Goal: Communication & Community: Share content

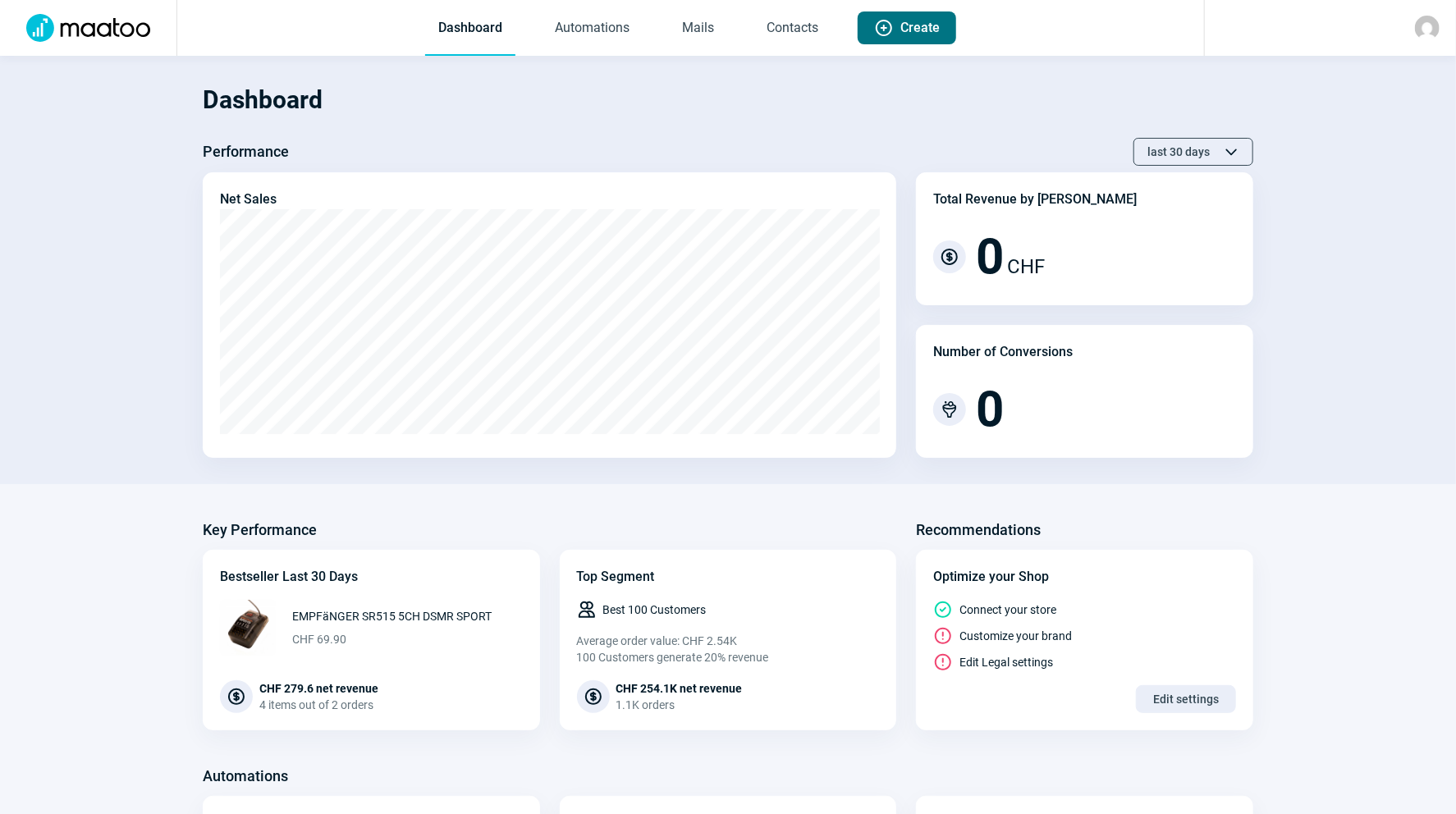
click at [906, 26] on span "Create" at bounding box center [920, 27] width 39 height 33
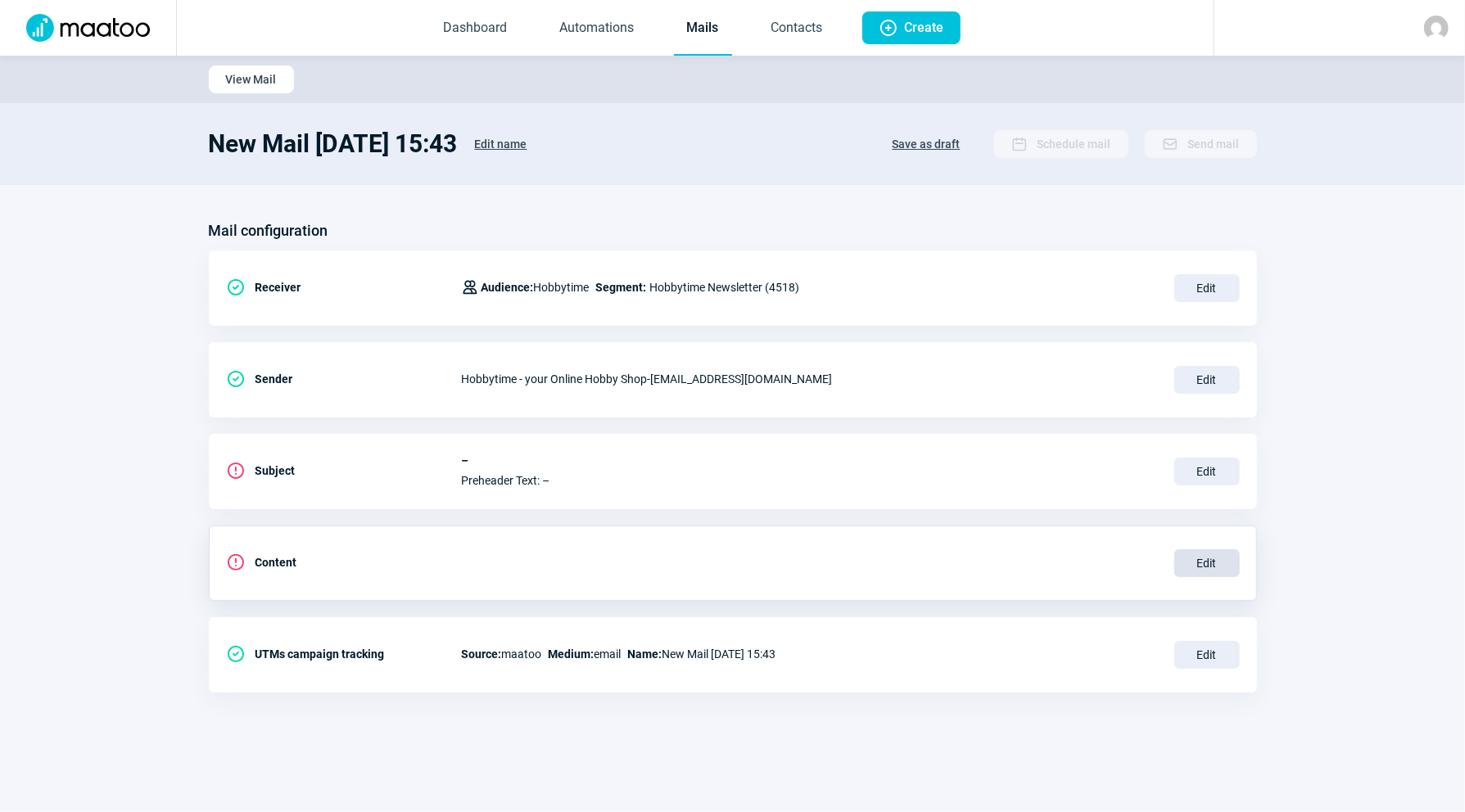
click at [1190, 552] on span "Edit" at bounding box center [1206, 564] width 65 height 28
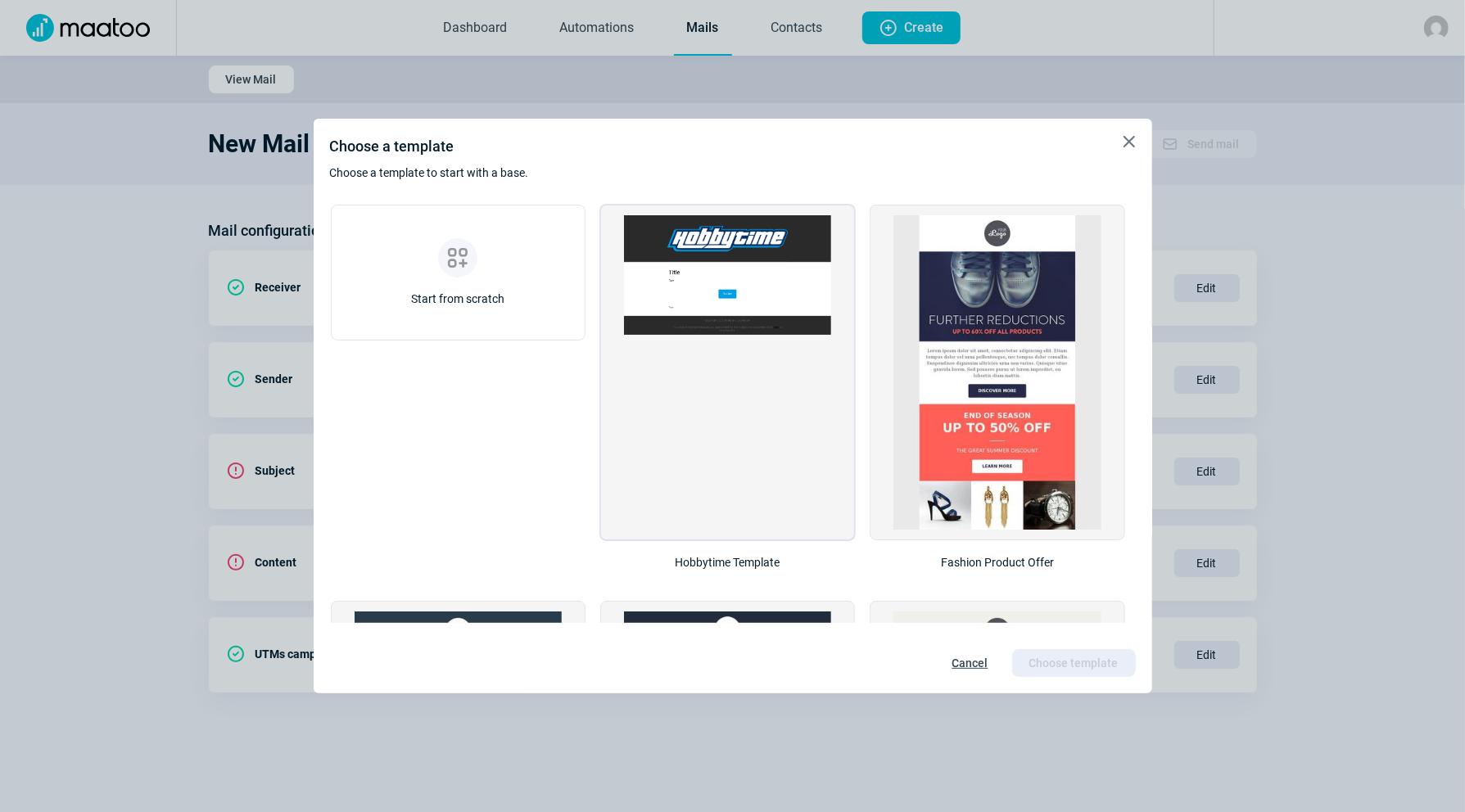
click at [739, 258] on img at bounding box center [727, 275] width 207 height 120
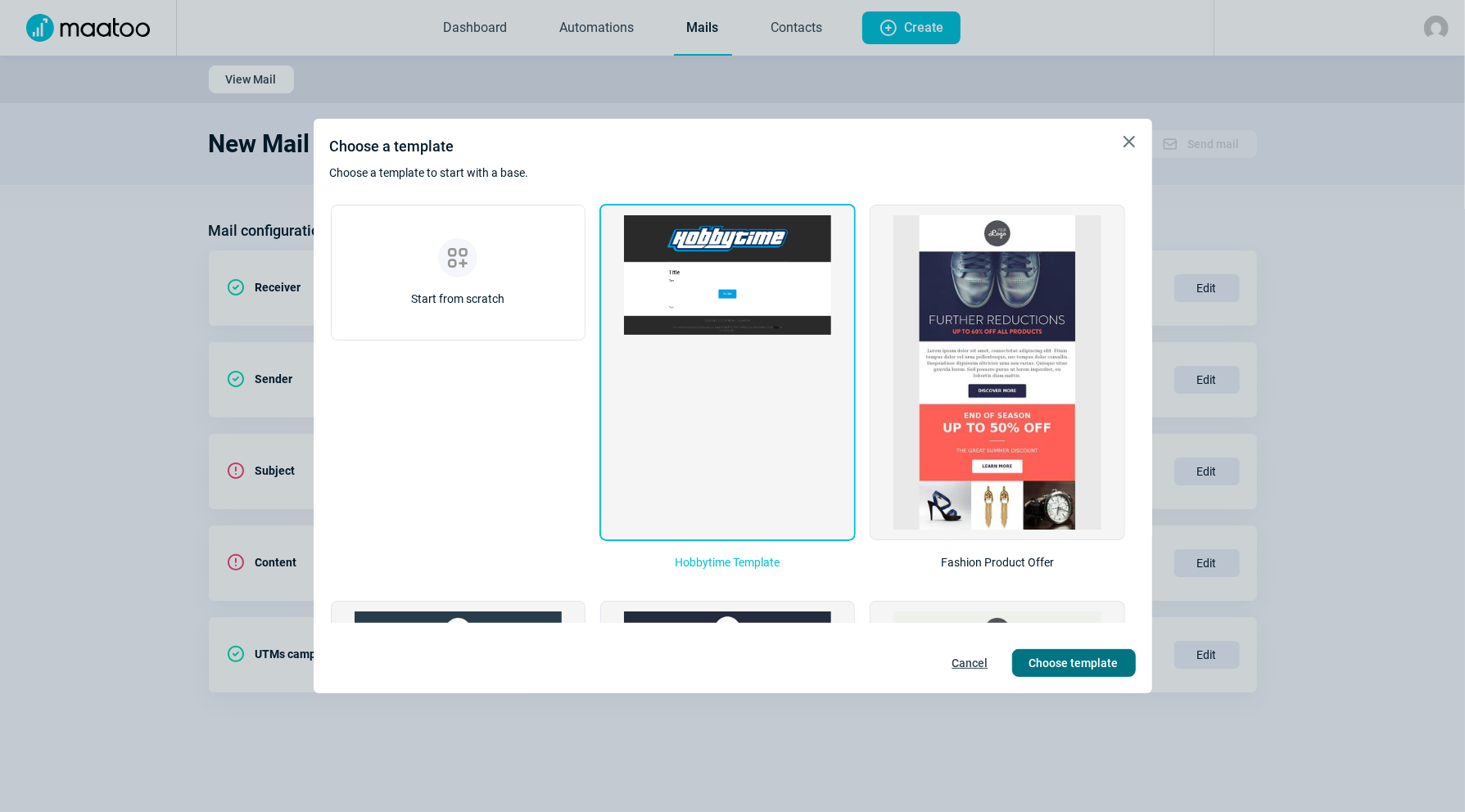
click at [1071, 669] on span "Choose template" at bounding box center [1074, 663] width 89 height 26
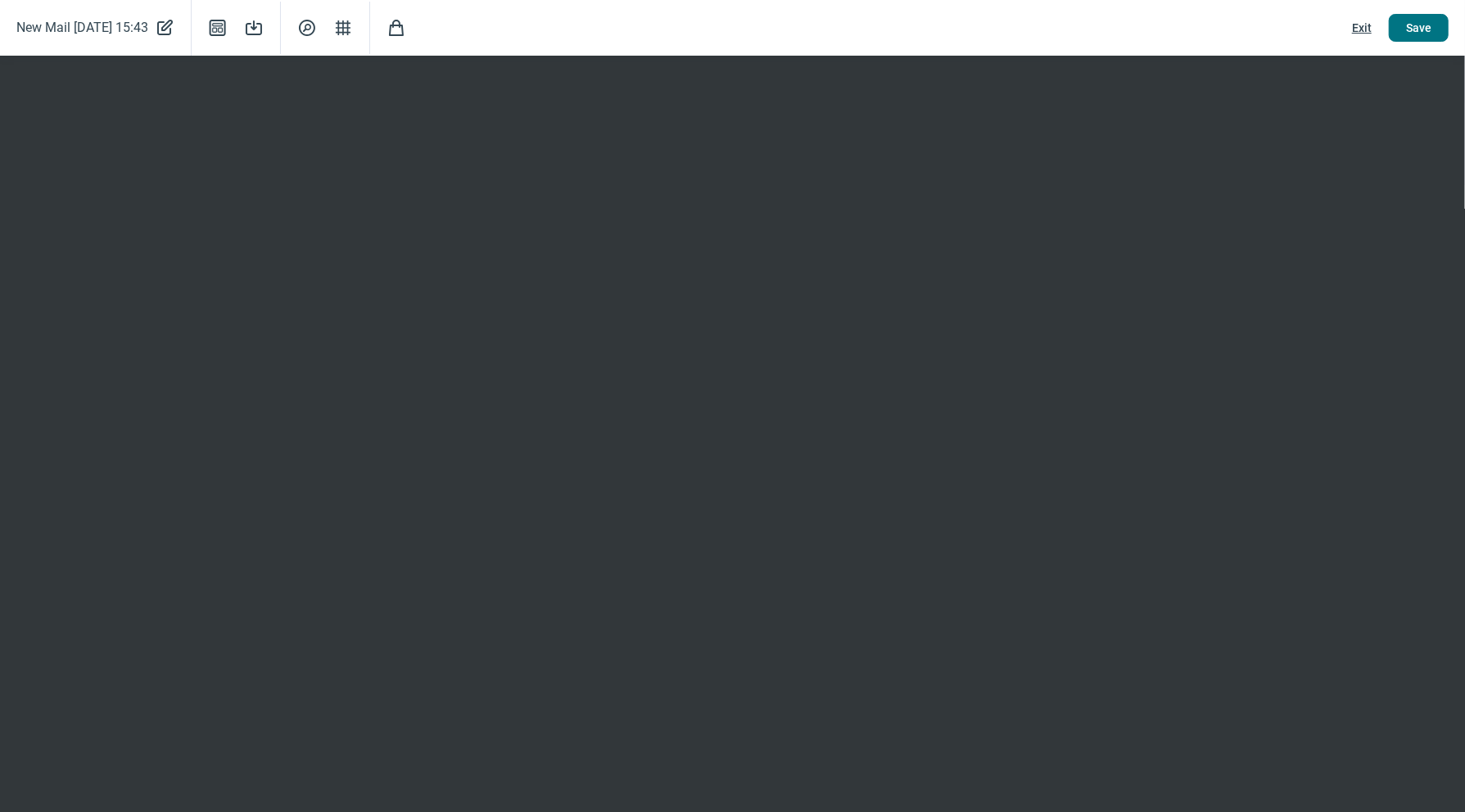
click at [1416, 32] on span "Save" at bounding box center [1418, 28] width 25 height 26
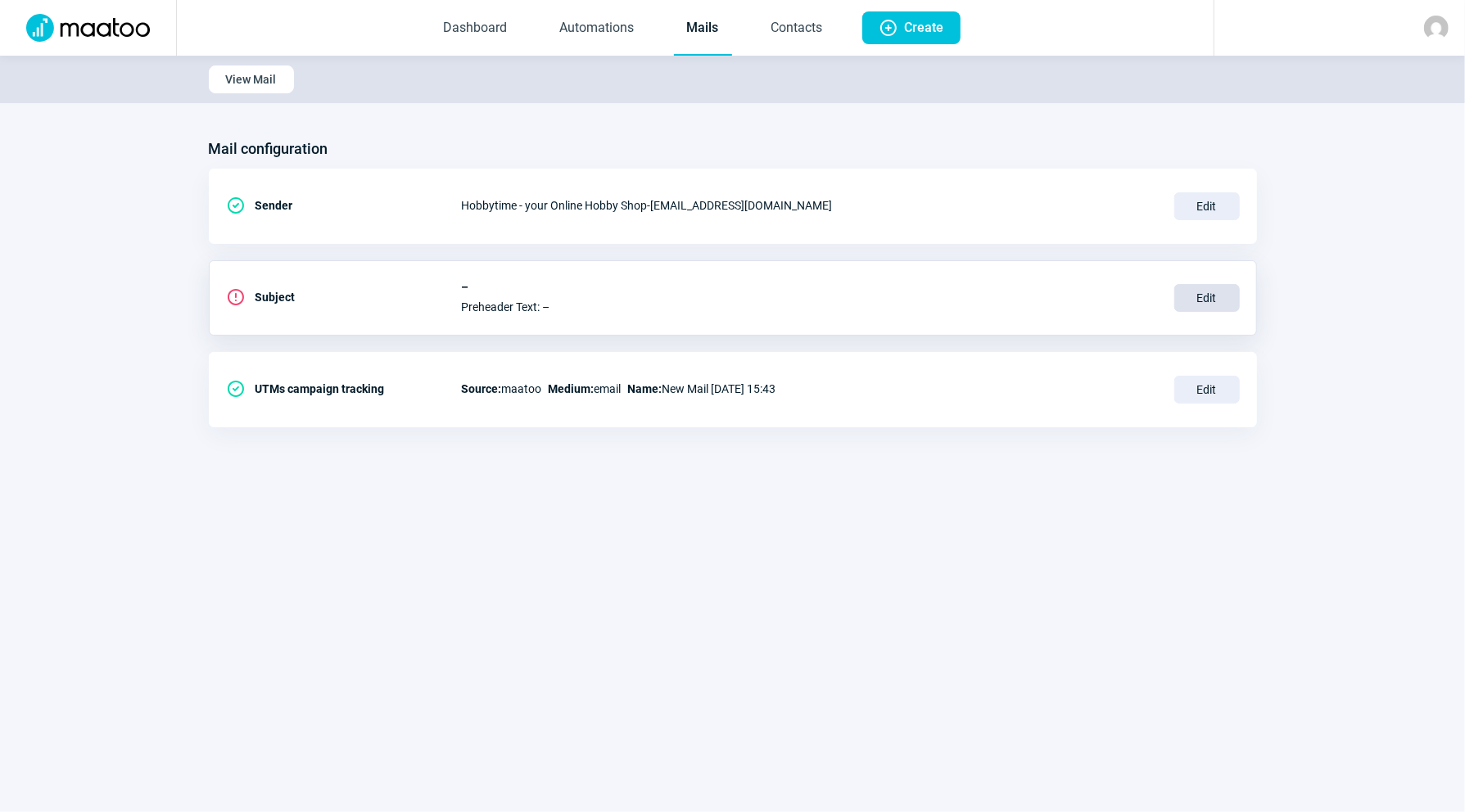
click at [1216, 293] on span "Edit" at bounding box center [1206, 298] width 65 height 28
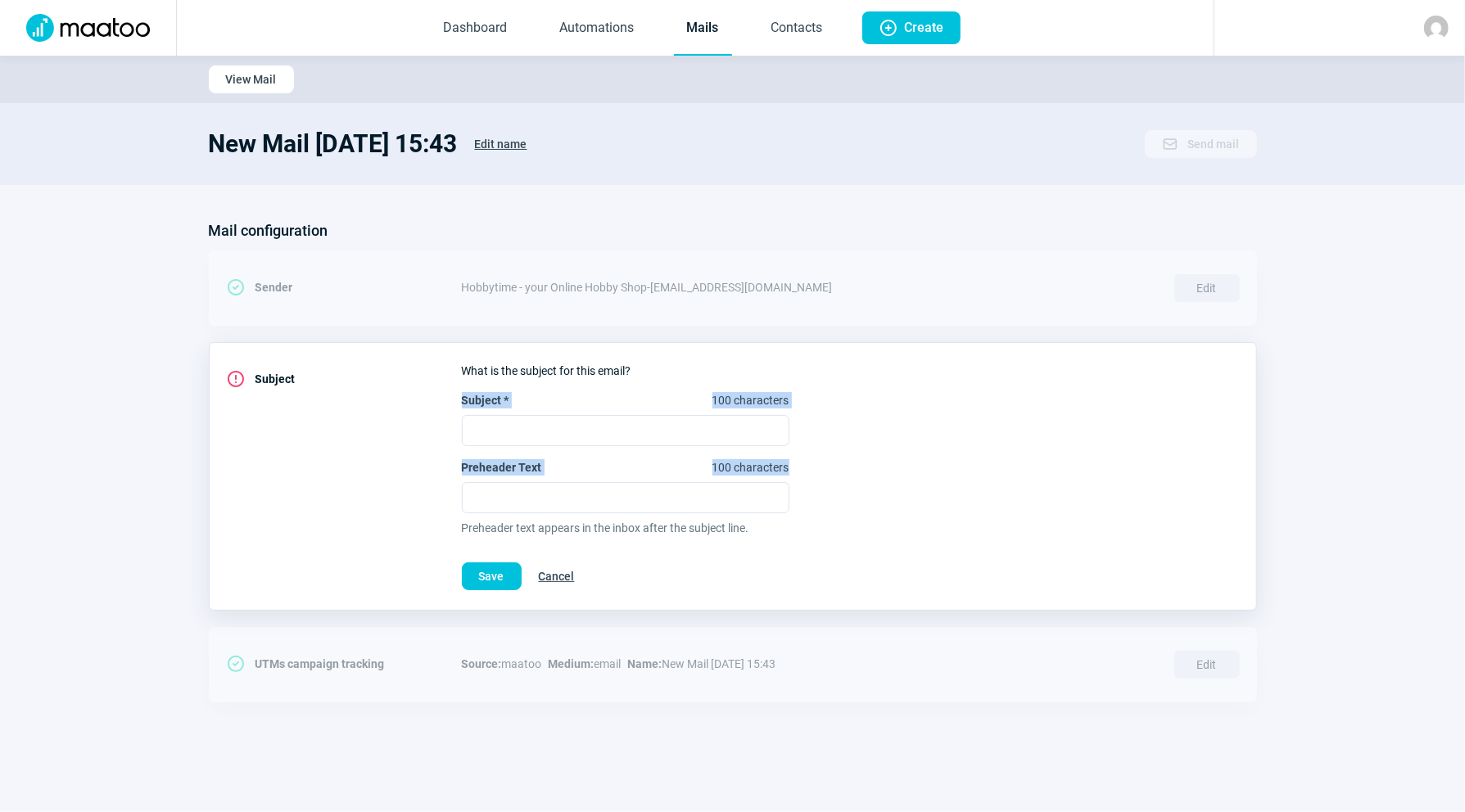
drag, startPoint x: 459, startPoint y: 394, endPoint x: 828, endPoint y: 469, distance: 376.5
click at [828, 469] on div "ExclamationCircle icon Subject What is the subject for this email? Subject * 10…" at bounding box center [732, 476] width 1048 height 269
copy div "Subject * 100 characters Preheader Text 100 characters"
click at [489, 431] on input "Subject * 100 characters" at bounding box center [626, 430] width 327 height 31
paste input "Traxxas/Tamiya maintenant : 3–36 mensualités 0% avec HeyLight"
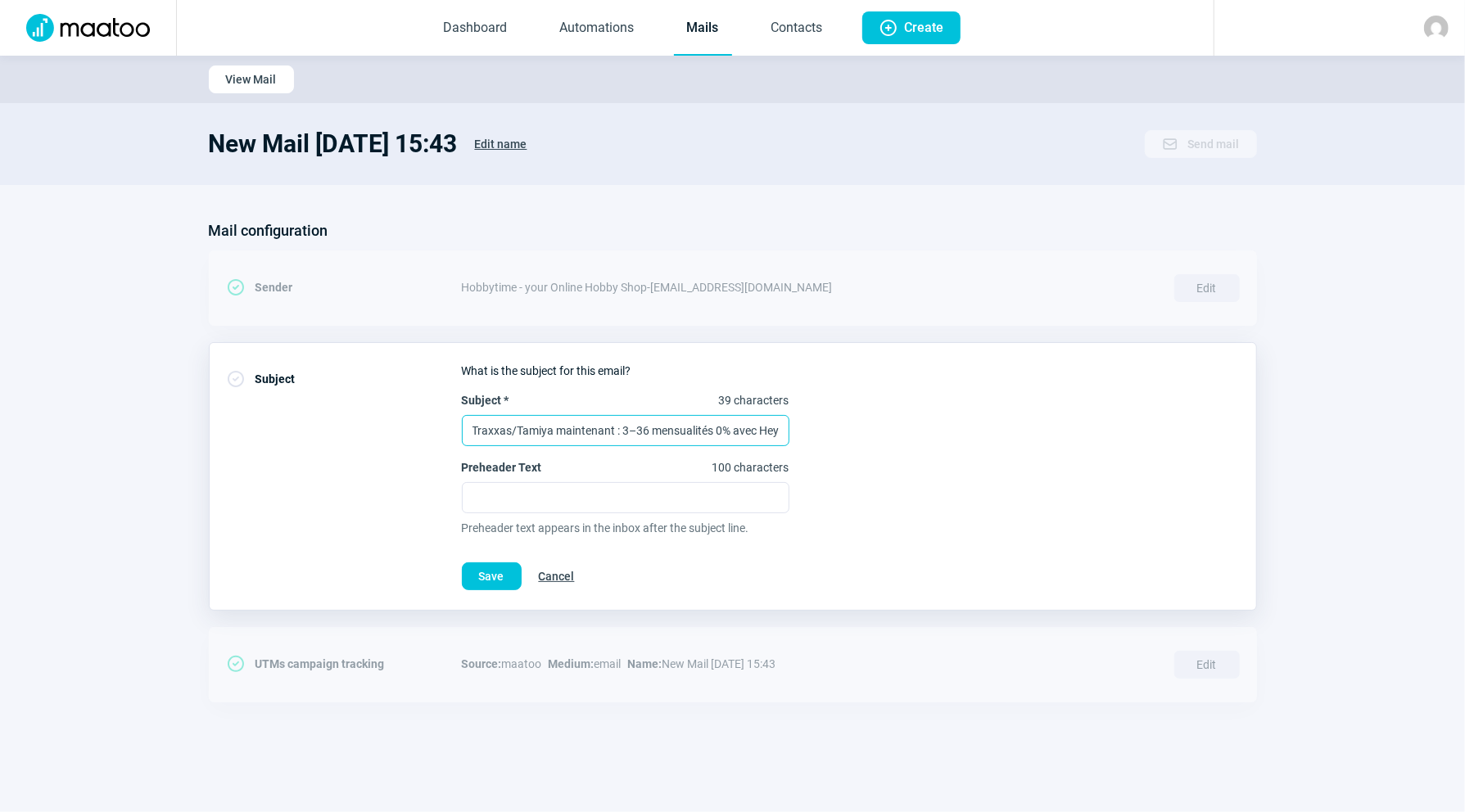
drag, startPoint x: 401, startPoint y: 423, endPoint x: 384, endPoint y: 425, distance: 17.1
click at [384, 425] on div "CheckCircle icon Subject What is the subject for this email? Subject * 39 chara…" at bounding box center [732, 476] width 1048 height 269
type input "Traxxas/Tamiya maintenant : 3–36 mensualités 0% avec HeyLight"
click at [482, 494] on input "Preheader Text 100 characters" at bounding box center [626, 498] width 327 height 31
paste input "Traxxas/Tamiya jetzt: 3–36 Raten, 0% Zinsen mit HeyLight"
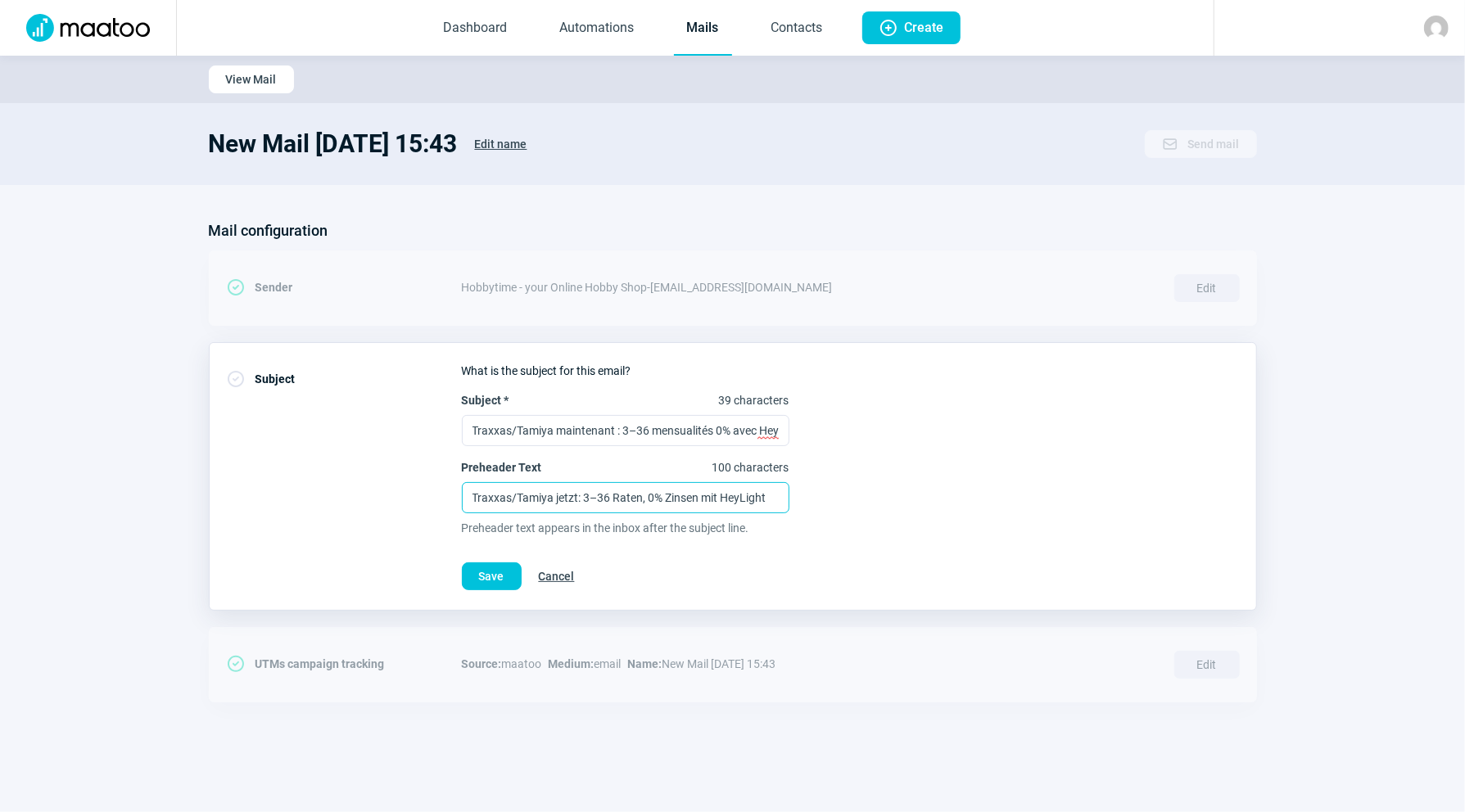
scroll to position [0, 4]
type input "Traxxas/Tamiya jetzt: 3–36 Raten, 0% Zinsen mit HeyLight"
click at [370, 479] on div "CheckCircle icon Subject What is the subject for this email? Subject * 39 chara…" at bounding box center [732, 476] width 1048 height 269
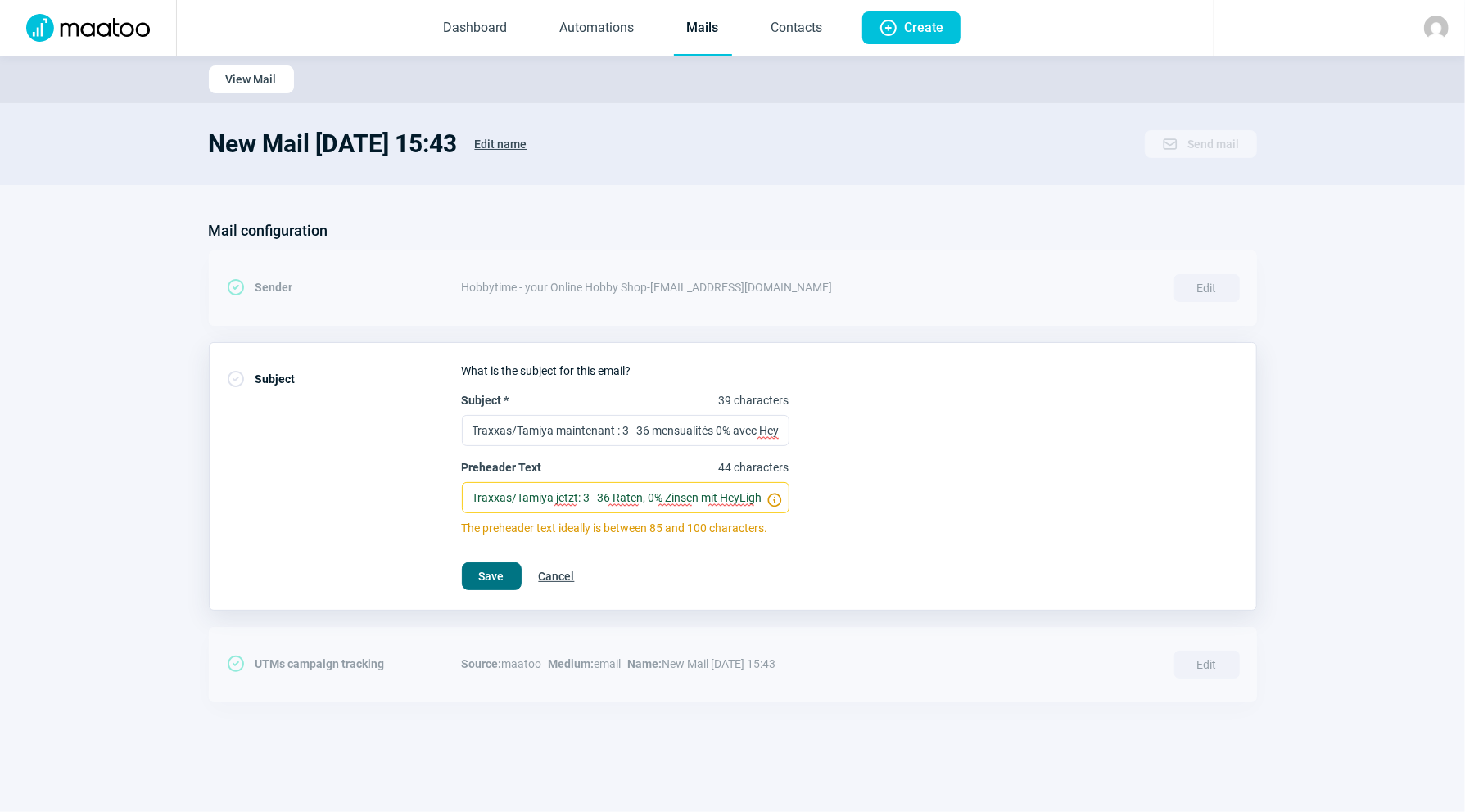
click at [494, 572] on span "Save" at bounding box center [491, 577] width 25 height 26
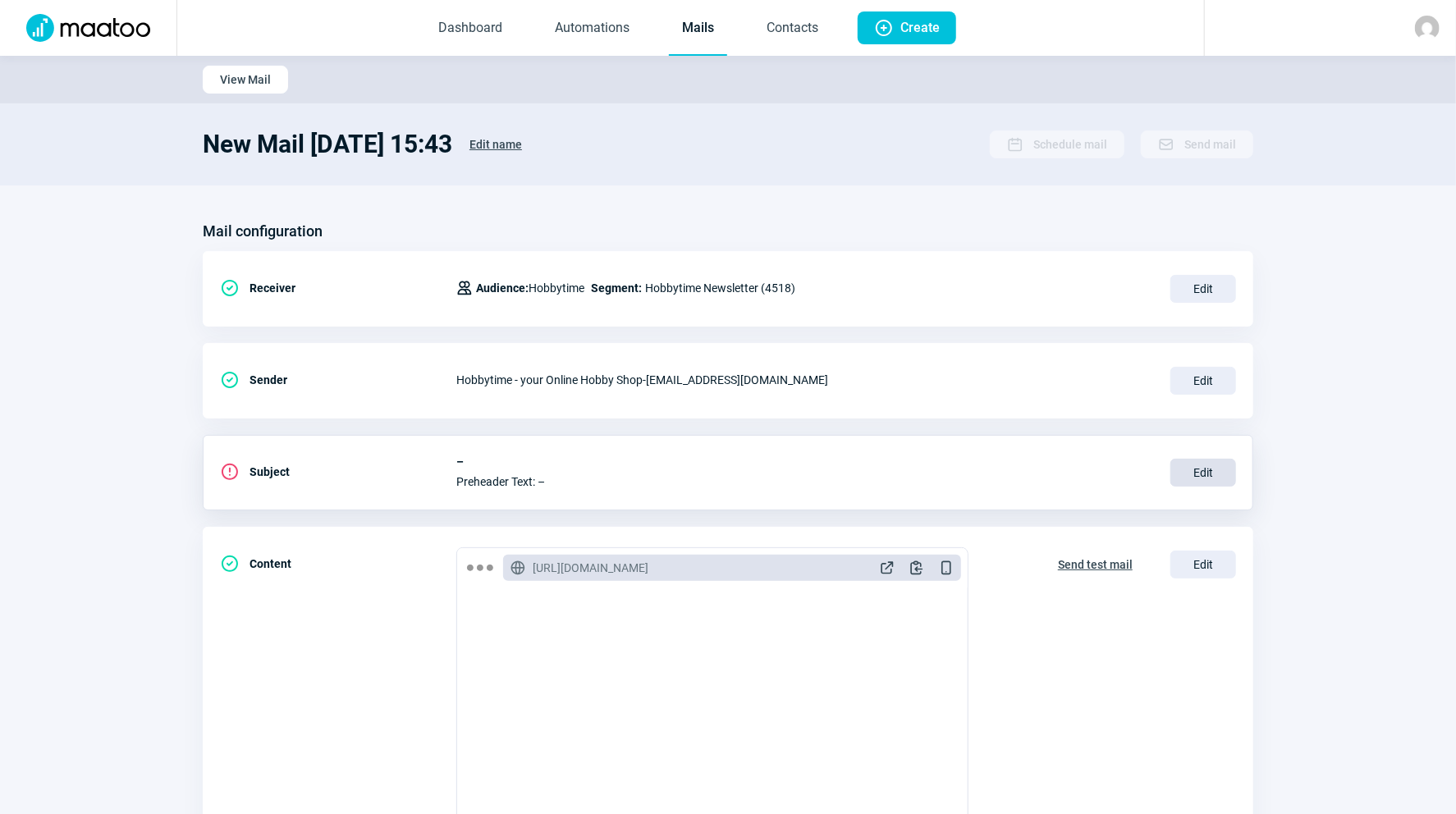
click at [1198, 463] on span "Edit" at bounding box center [1202, 473] width 65 height 28
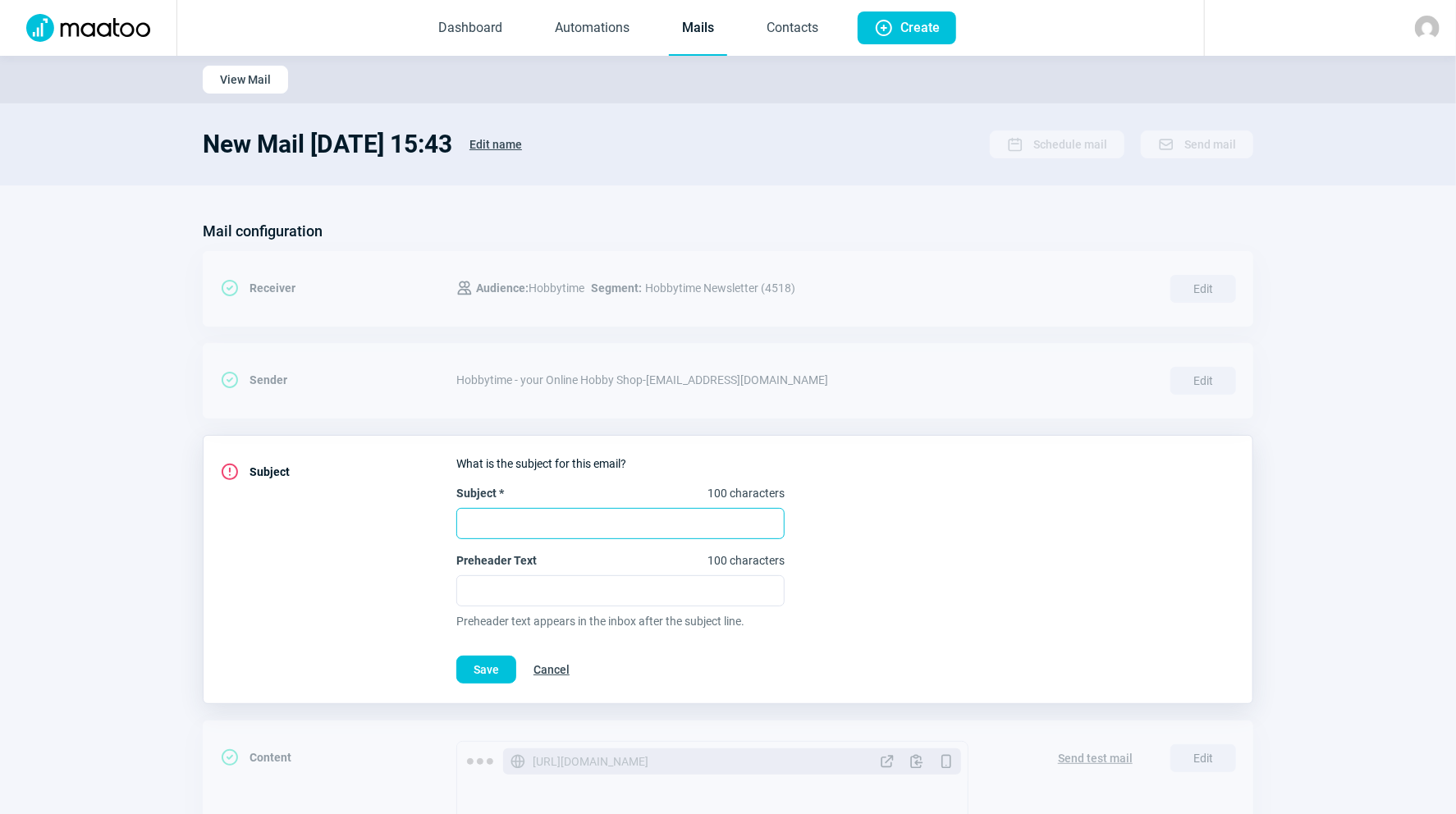
click at [586, 515] on input "Subject * 100 characters" at bounding box center [620, 523] width 328 height 31
paste input "Traxxas/Tamiya jetzt: 3–36 Raten, 0% Zinsen mit HeyLight"
type input "Traxxas/Tamiya jetzt: 3–36 Raten, 0% Zinsen mit HeyLight"
click at [934, 684] on div "CheckCircle icon Subject What is the subject for this email? Subject * 44 chara…" at bounding box center [727, 570] width 1051 height 269
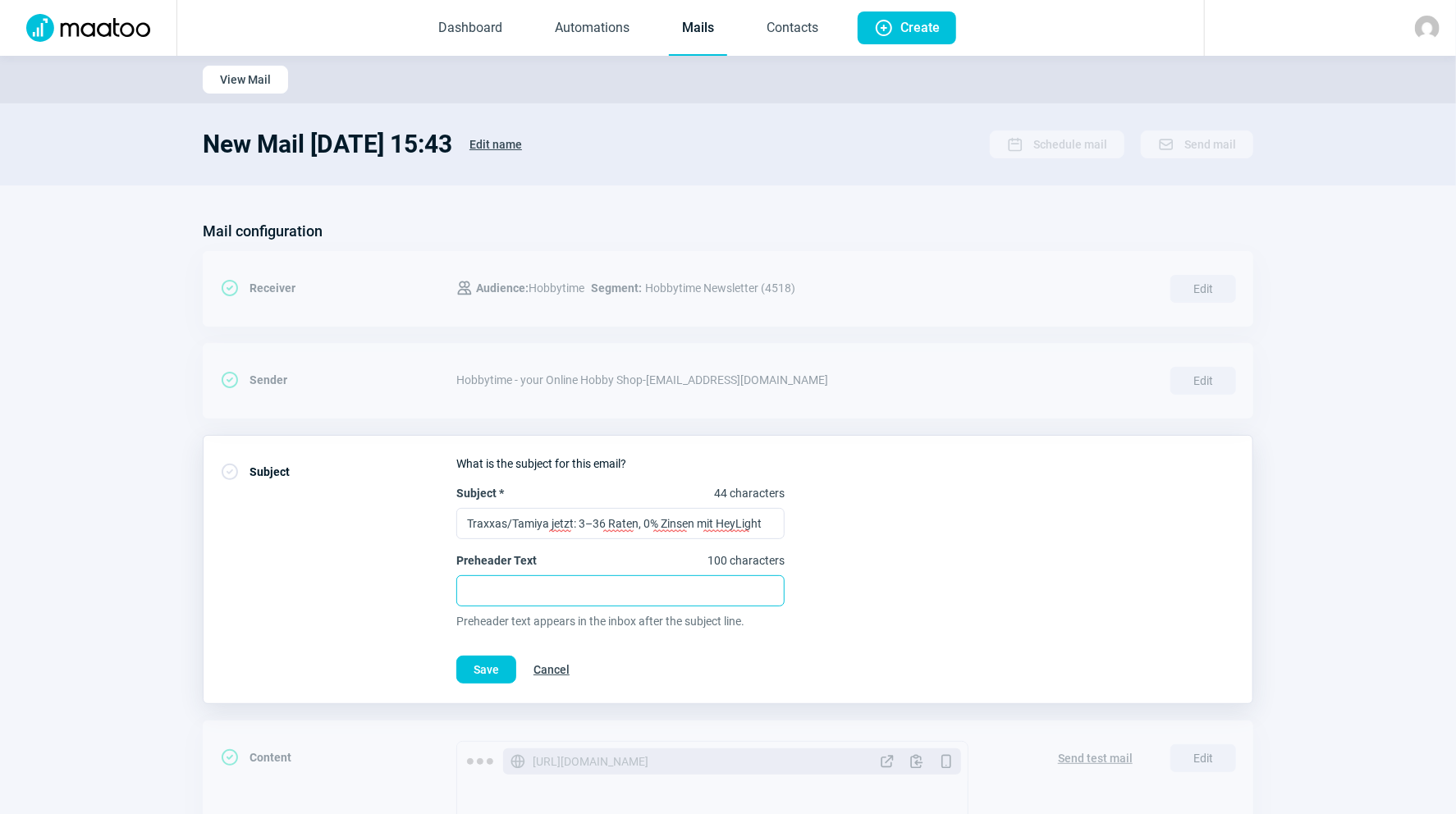
click at [480, 586] on input "Preheader Text 100 characters" at bounding box center [620, 590] width 328 height 31
paste input "Payez en 3–36 mensualités 0% avec HeyLight sur [DOMAIN_NAME]"
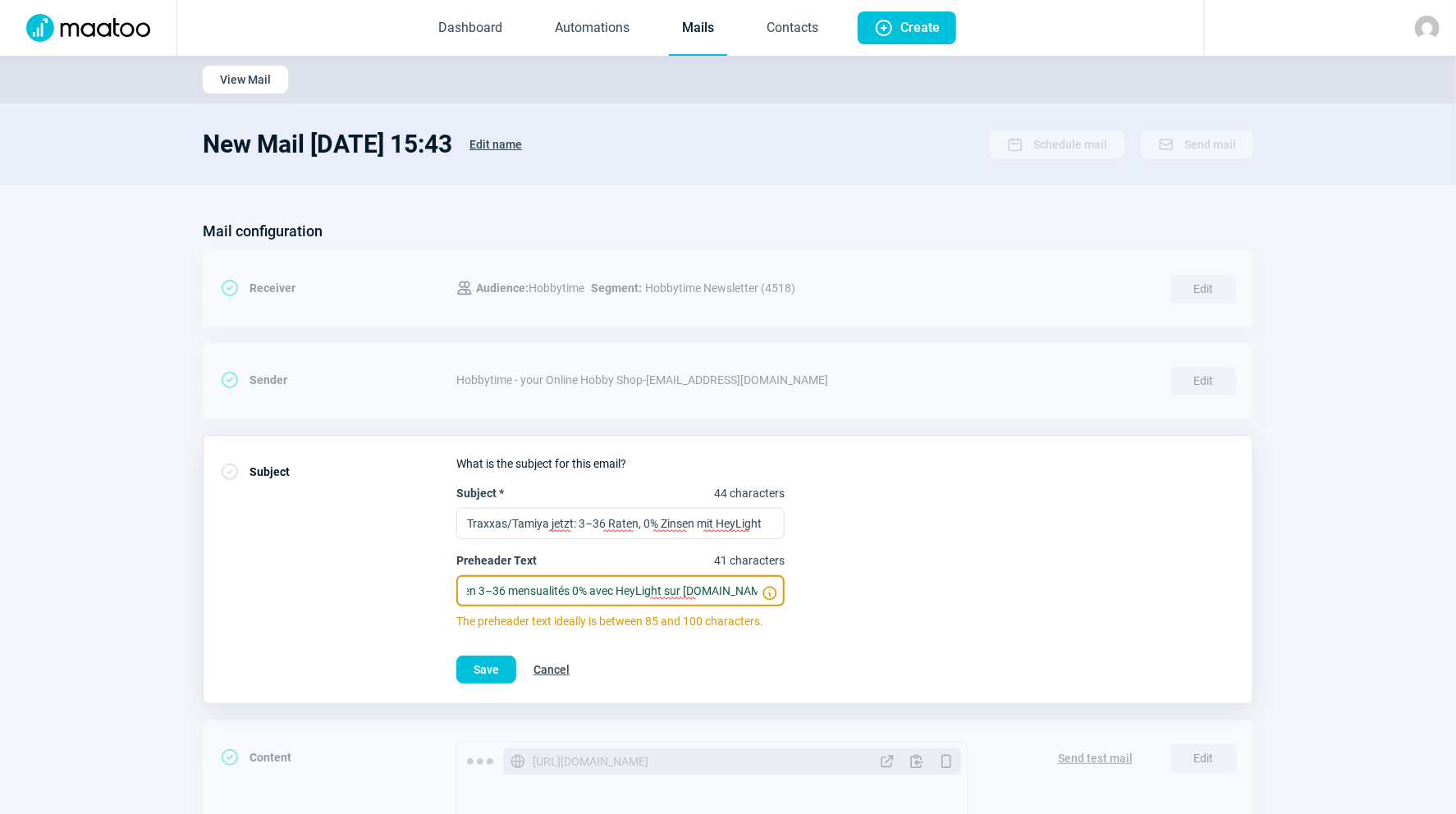
scroll to position [0, 37]
type input "Payez en 3–36 mensualités 0% avec HeyLight sur [DOMAIN_NAME]"
click at [493, 664] on span "Save" at bounding box center [486, 669] width 25 height 26
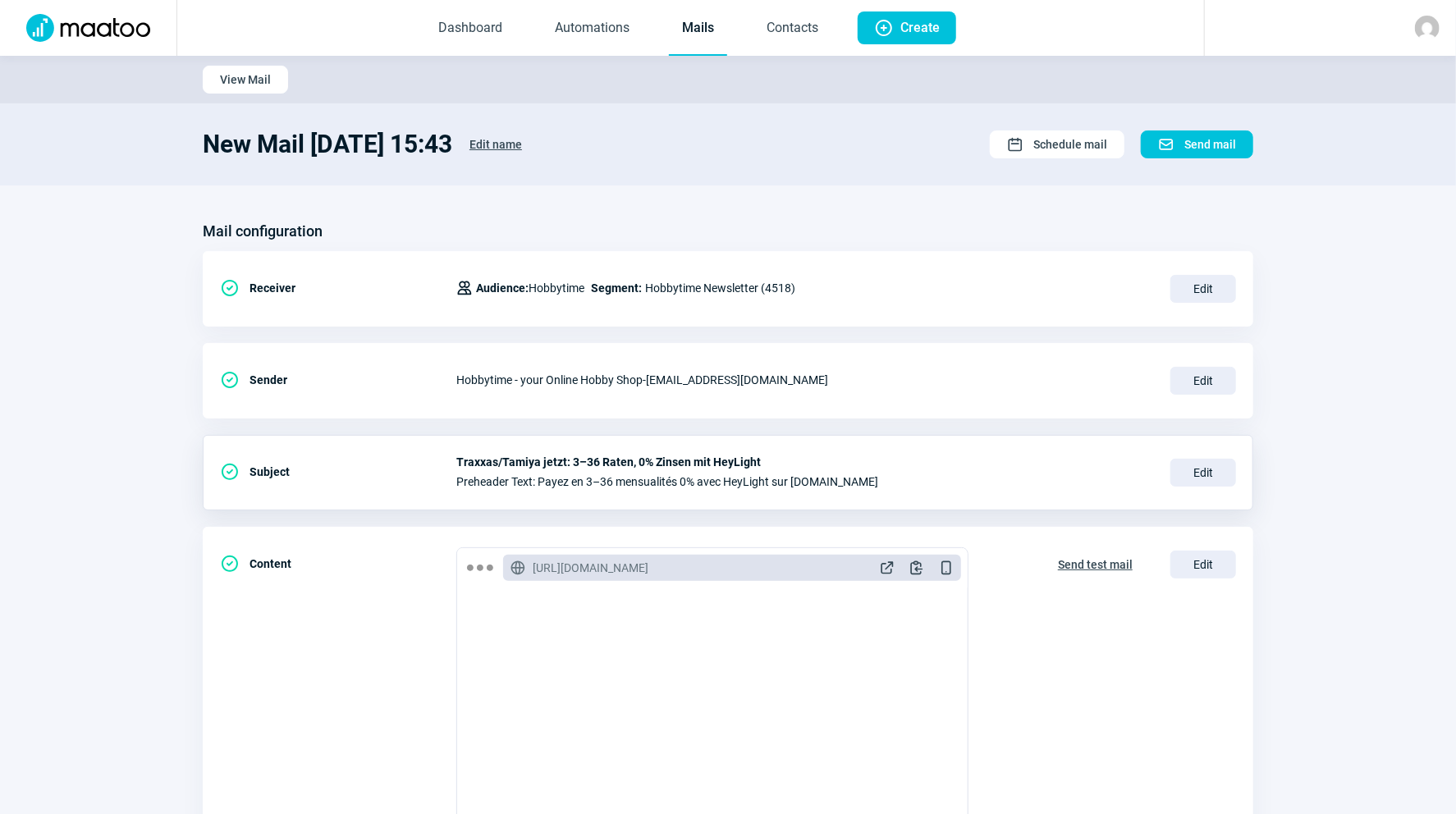
click at [855, 456] on span "Traxxas/Tamiya jetzt: 3–36 Raten, 0% Zinsen mit HeyLight" at bounding box center [803, 462] width 694 height 13
click at [1202, 463] on span "Edit" at bounding box center [1202, 473] width 65 height 28
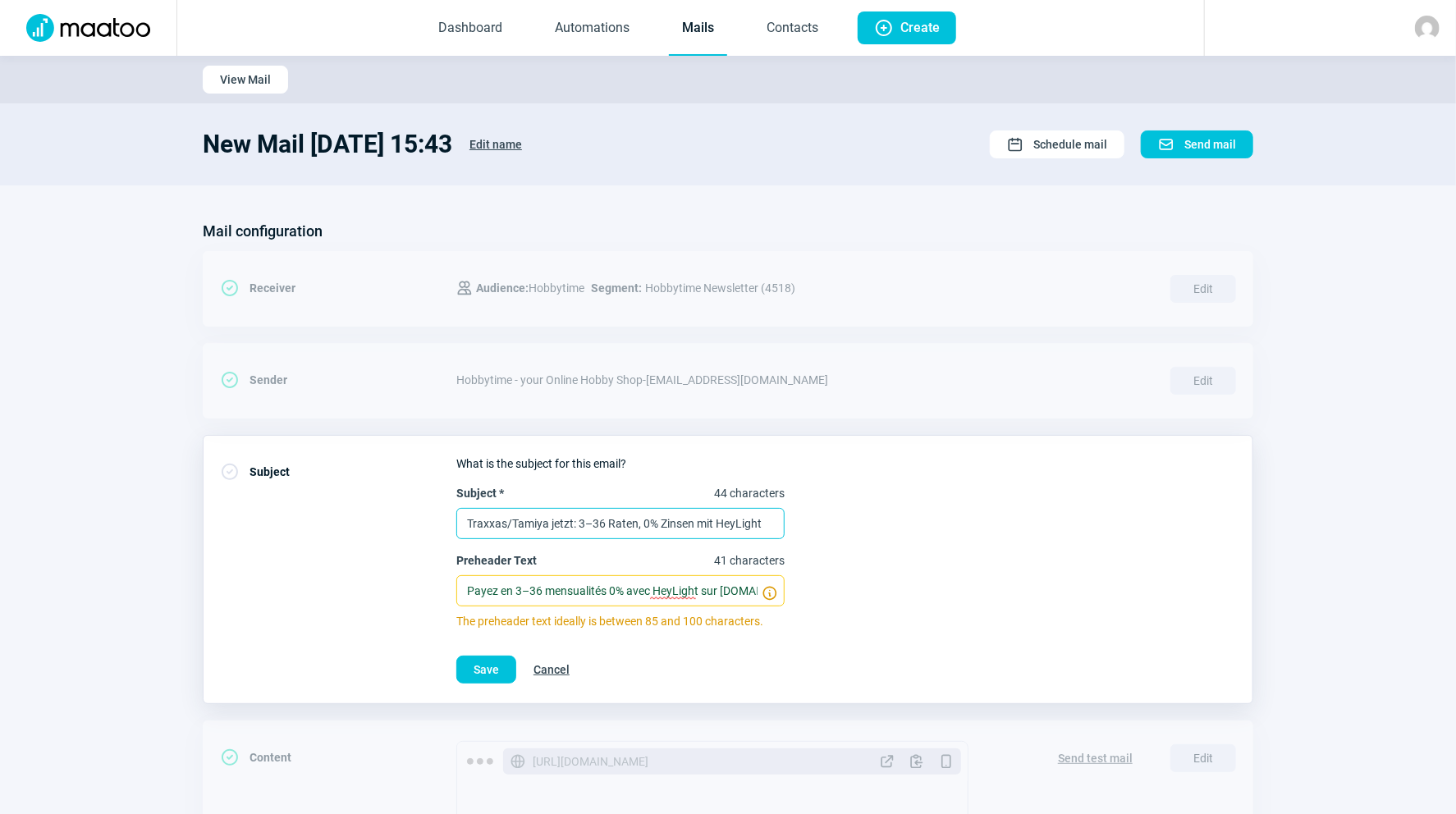
drag, startPoint x: 773, startPoint y: 518, endPoint x: 413, endPoint y: 513, distance: 360.0
click at [413, 513] on div "CheckCircle icon Subject What is the subject for this email? Subject * 44 chara…" at bounding box center [727, 570] width 1051 height 269
paste input "Mit HeyLight auf [DOMAIN_NAME]: 3–36 Raten, 0% Zinsen, keine Gebühren"
type input "Mit HeyLight auf [DOMAIN_NAME]: 3–36 Raten, 0% Zinsen, keine Gebühren"
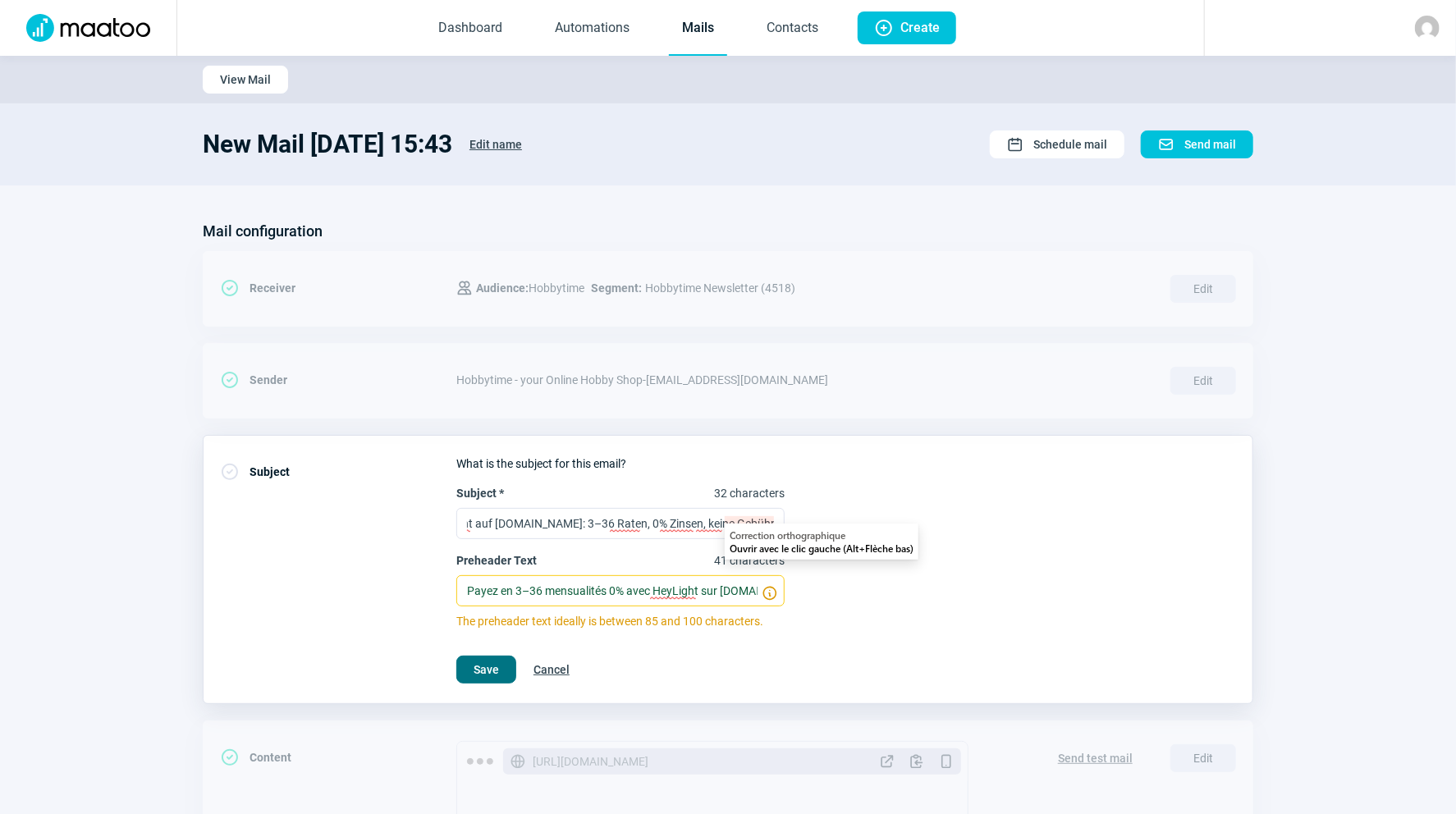
scroll to position [0, 0]
click at [488, 658] on span "Save" at bounding box center [486, 669] width 25 height 26
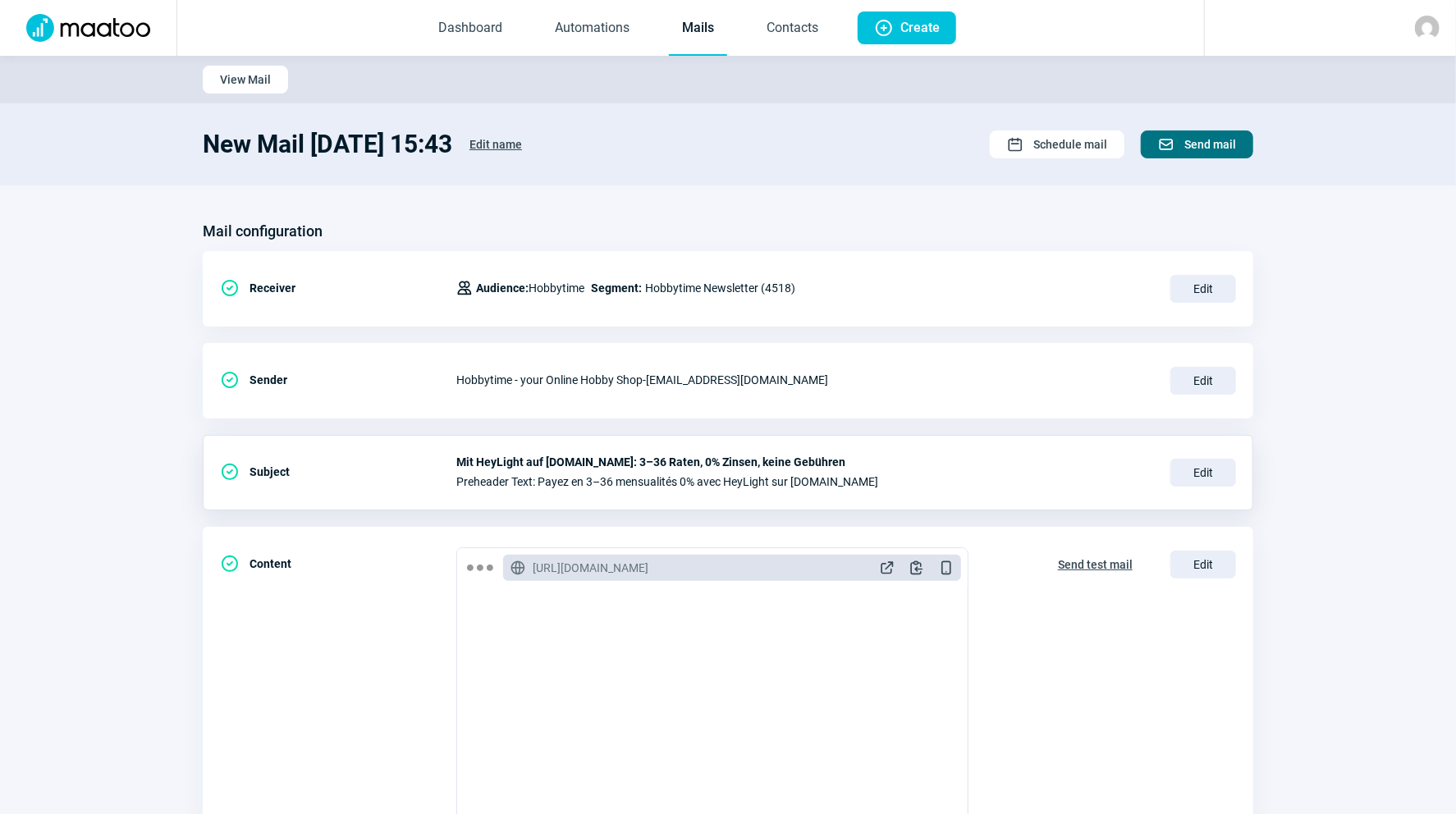
click at [1191, 143] on span "Send mail" at bounding box center [1209, 145] width 51 height 26
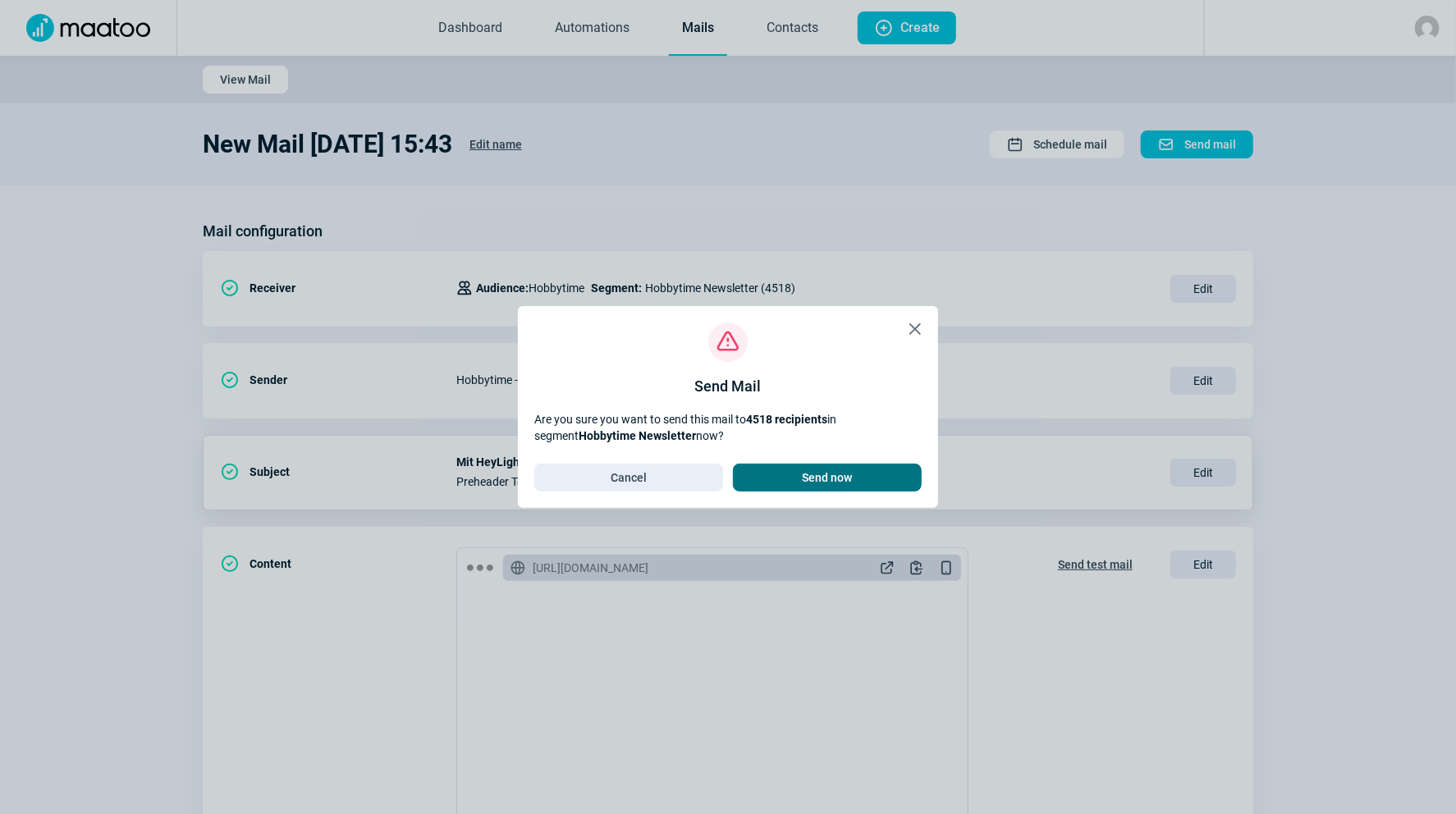
click at [845, 481] on span "Send now" at bounding box center [828, 477] width 50 height 26
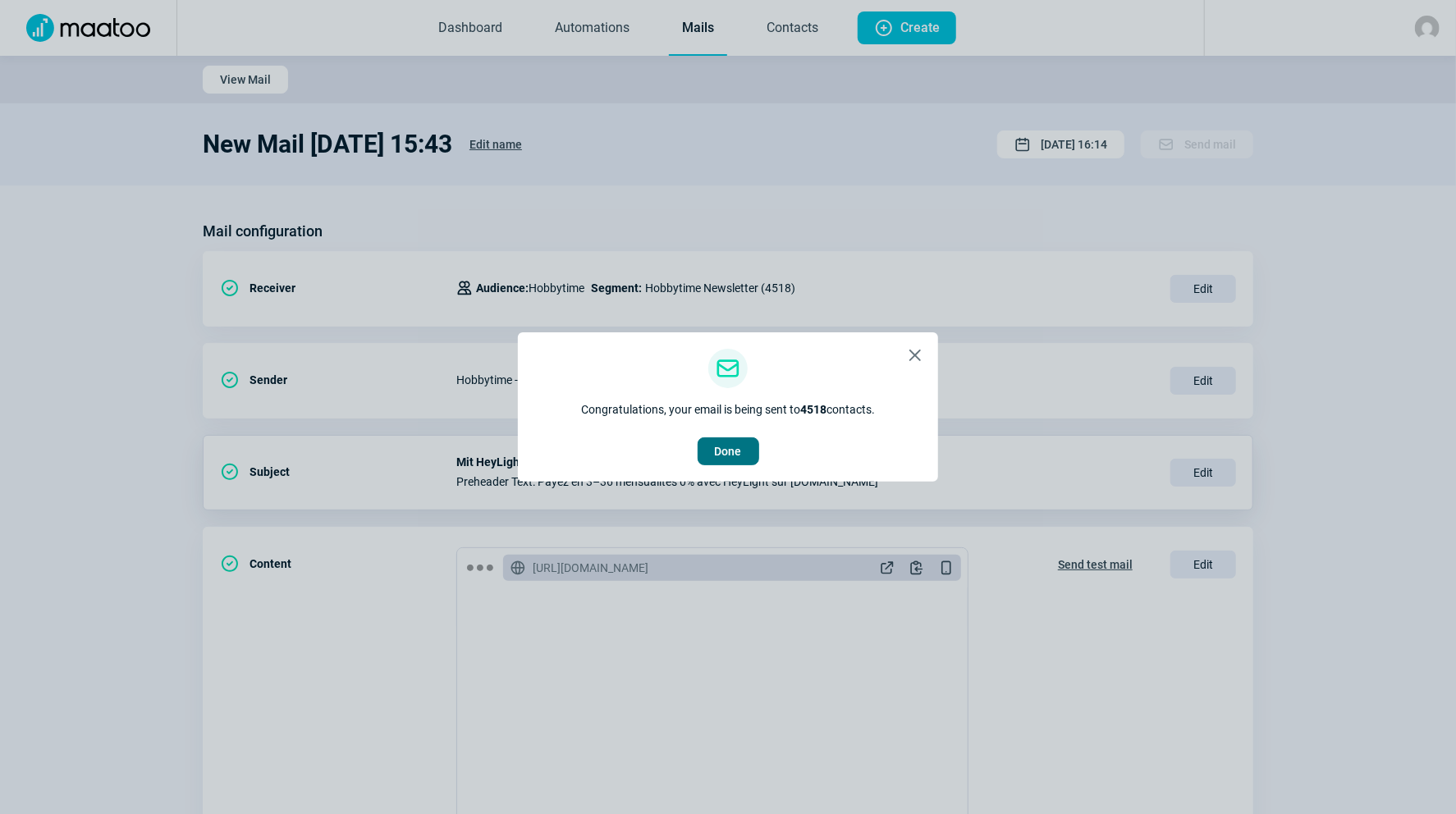
click at [741, 450] on button "Done" at bounding box center [728, 451] width 62 height 28
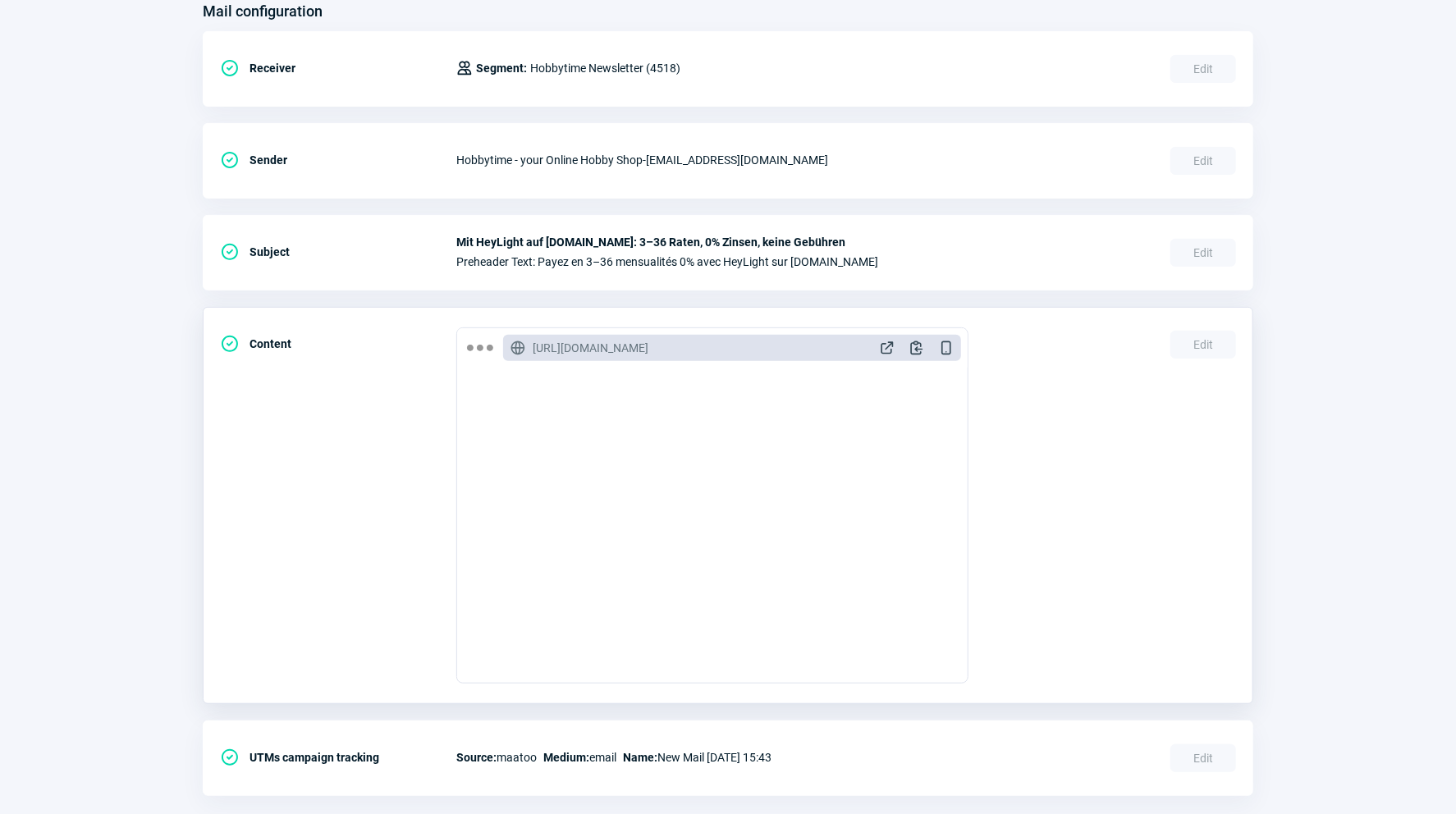
scroll to position [492, 0]
